Goal: Task Accomplishment & Management: Use online tool/utility

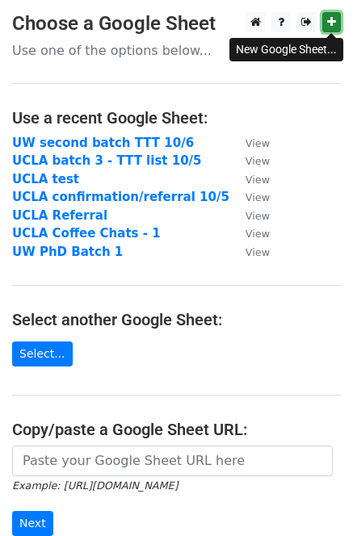
click at [335, 20] on icon at bounding box center [331, 21] width 9 height 11
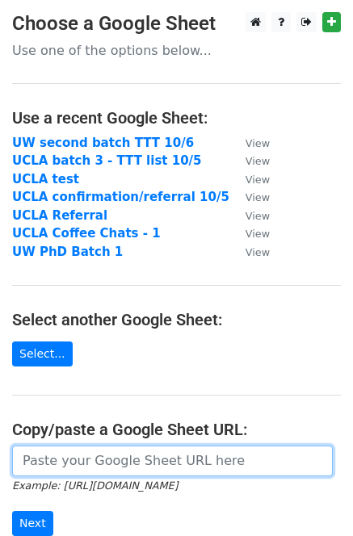
click at [120, 460] on input "url" at bounding box center [172, 461] width 320 height 31
paste input "https://docs.google.com/spreadsheets/d/1rSqqZ0scVnWIzNCXvocowcjZJ9Mmr4BgI8lsBt0…"
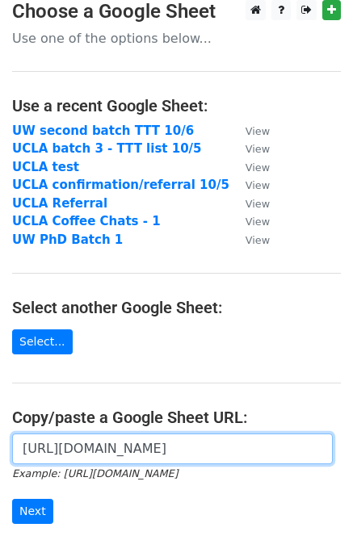
scroll to position [33, 0]
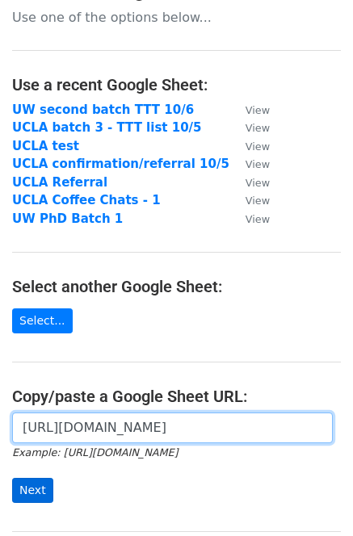
type input "https://docs.google.com/spreadsheets/d/1rSqqZ0scVnWIzNCXvocowcjZJ9Mmr4BgI8lsBt0…"
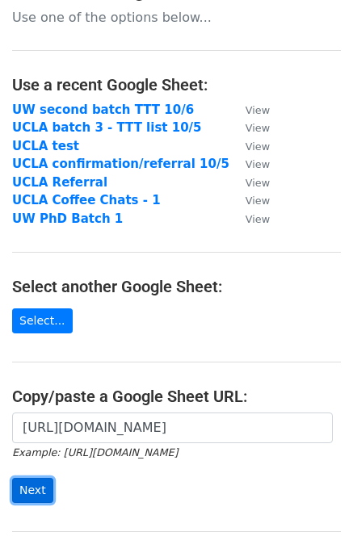
click at [31, 489] on input "Next" at bounding box center [32, 490] width 41 height 25
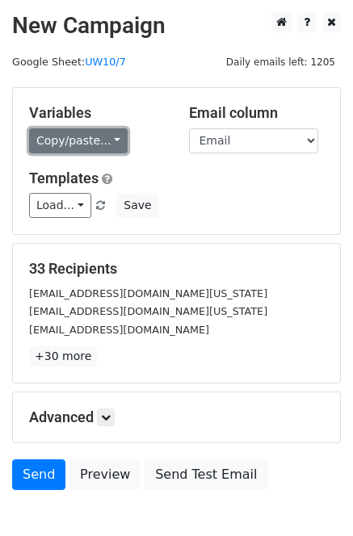
click at [68, 151] on link "Copy/paste..." at bounding box center [78, 140] width 98 height 25
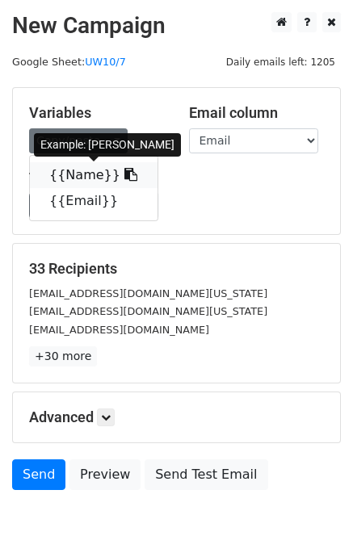
click at [80, 172] on link "{{Name}}" at bounding box center [94, 175] width 128 height 26
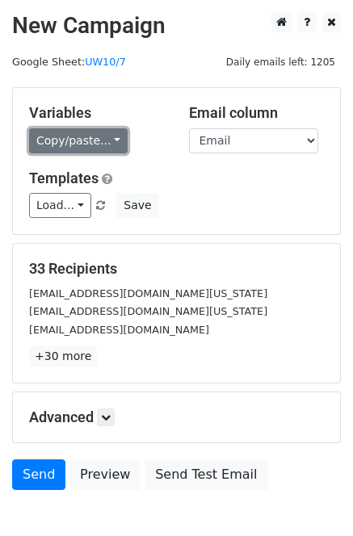
click at [69, 143] on link "Copy/paste..." at bounding box center [78, 140] width 98 height 25
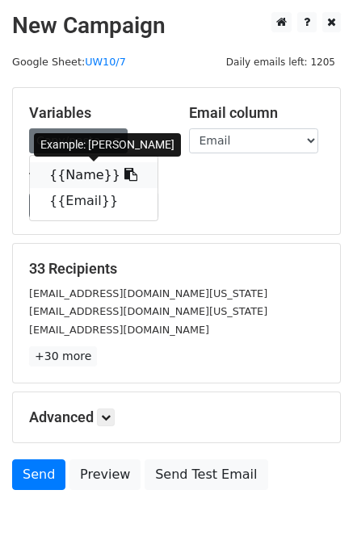
click at [82, 173] on link "{{Name}}" at bounding box center [94, 175] width 128 height 26
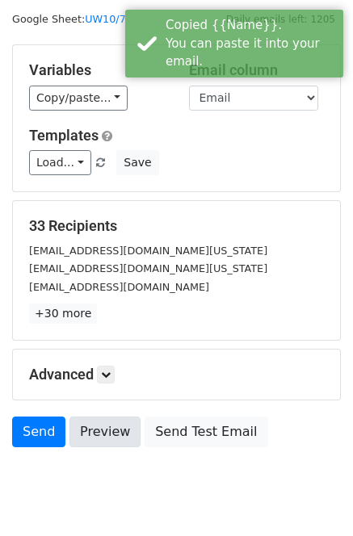
scroll to position [91, 0]
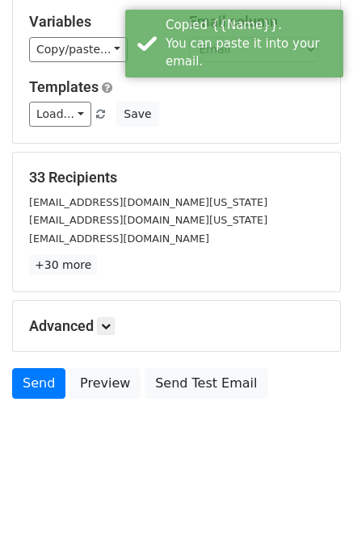
click at [106, 363] on form "Variables Copy/paste... {{Name}} {{Email}} Email column Name Email Templates Lo…" at bounding box center [176, 201] width 329 height 411
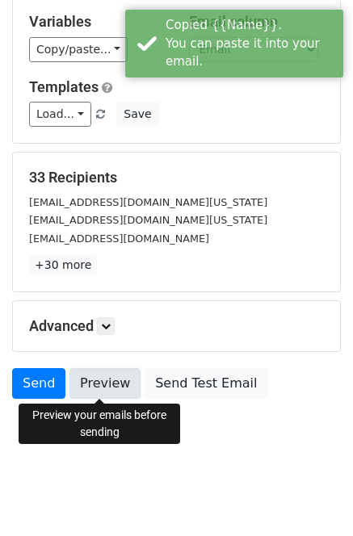
click at [111, 375] on link "Preview" at bounding box center [104, 383] width 71 height 31
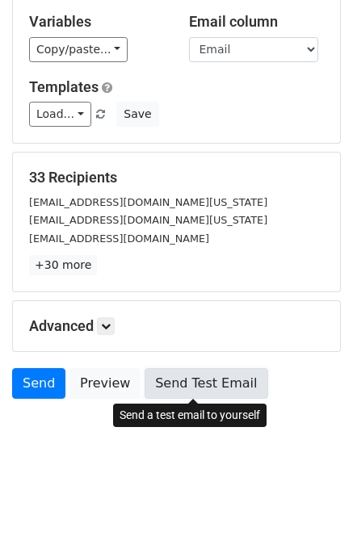
click at [184, 391] on link "Send Test Email" at bounding box center [205, 383] width 123 height 31
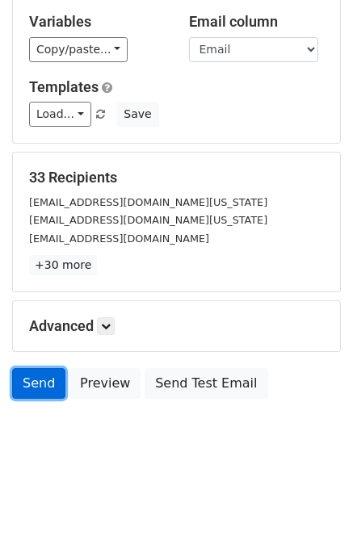
click at [35, 389] on link "Send" at bounding box center [38, 383] width 53 height 31
